Goal: Information Seeking & Learning: Learn about a topic

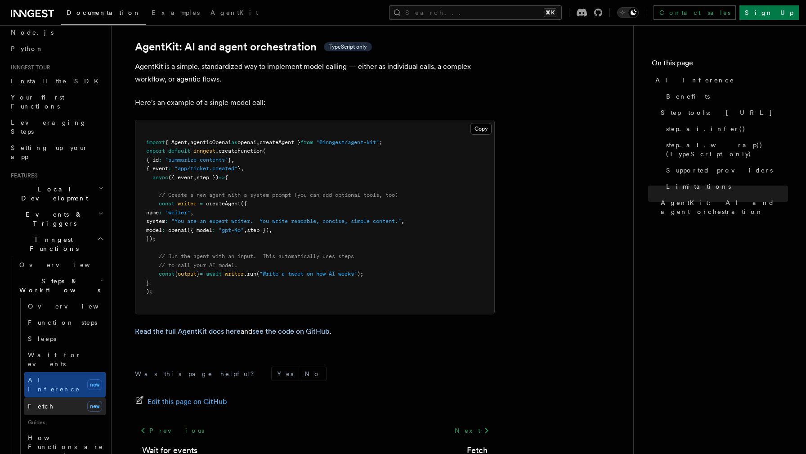
scroll to position [98, 0]
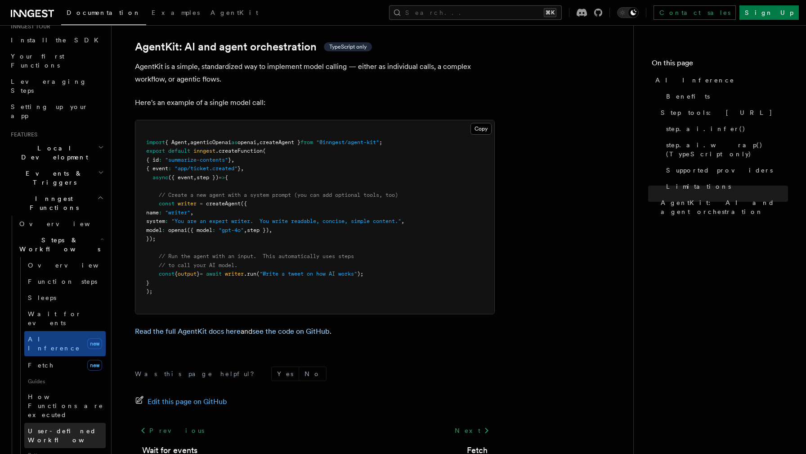
click at [77, 427] on span "User-defined Workflows" at bounding box center [68, 435] width 81 height 16
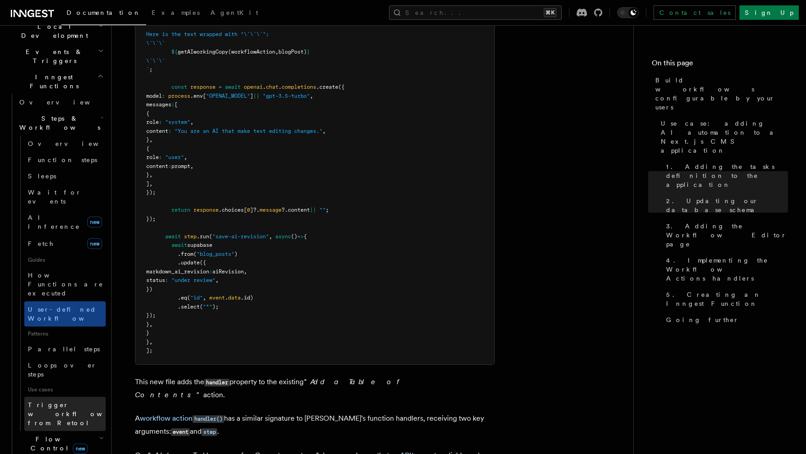
scroll to position [221, 0]
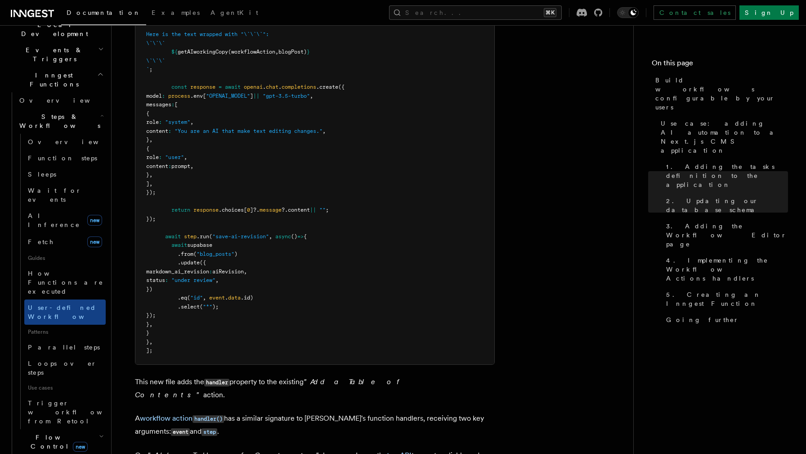
click at [86, 429] on h2 "Flow Control new" at bounding box center [61, 441] width 90 height 25
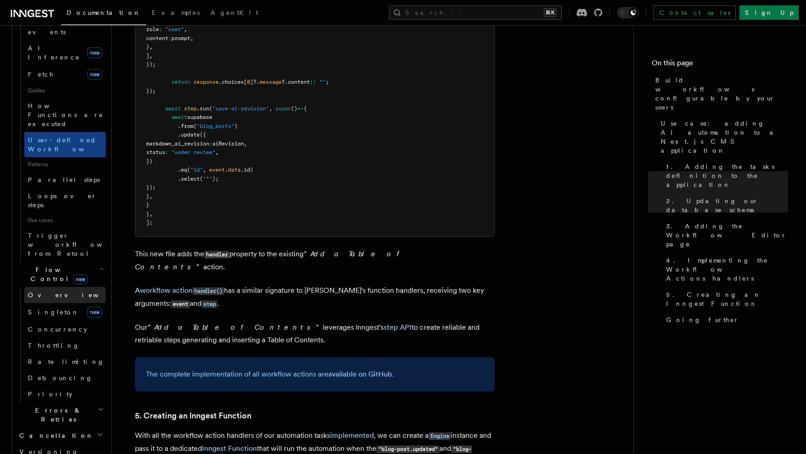
scroll to position [393, 0]
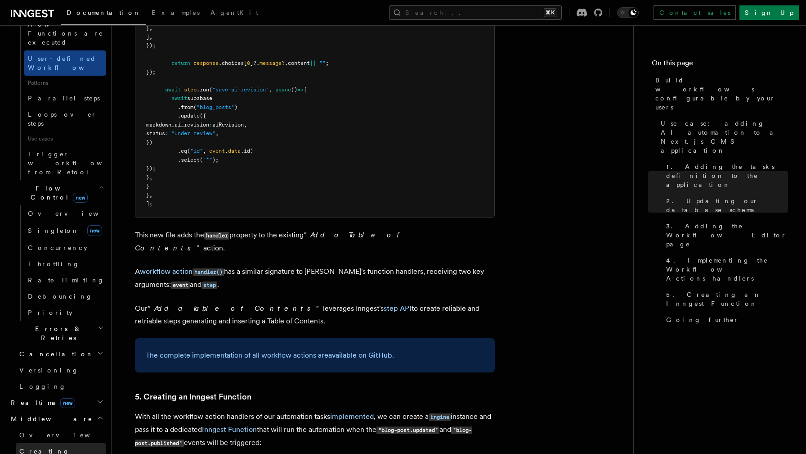
scroll to position [470, 0]
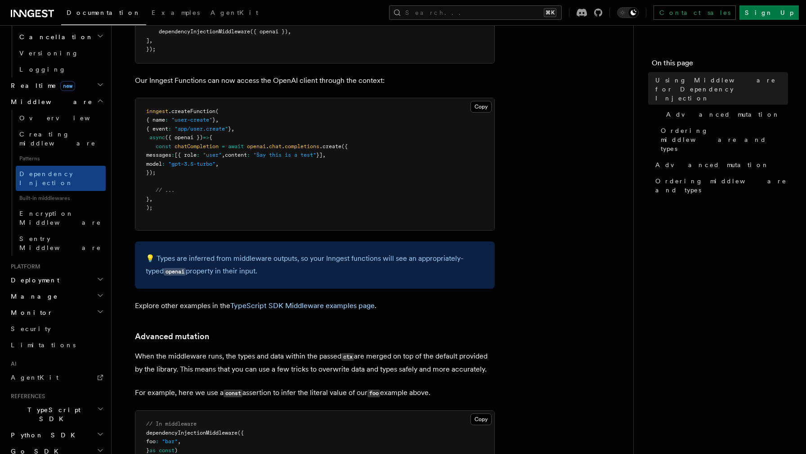
scroll to position [537, 0]
